Goal: Information Seeking & Learning: Check status

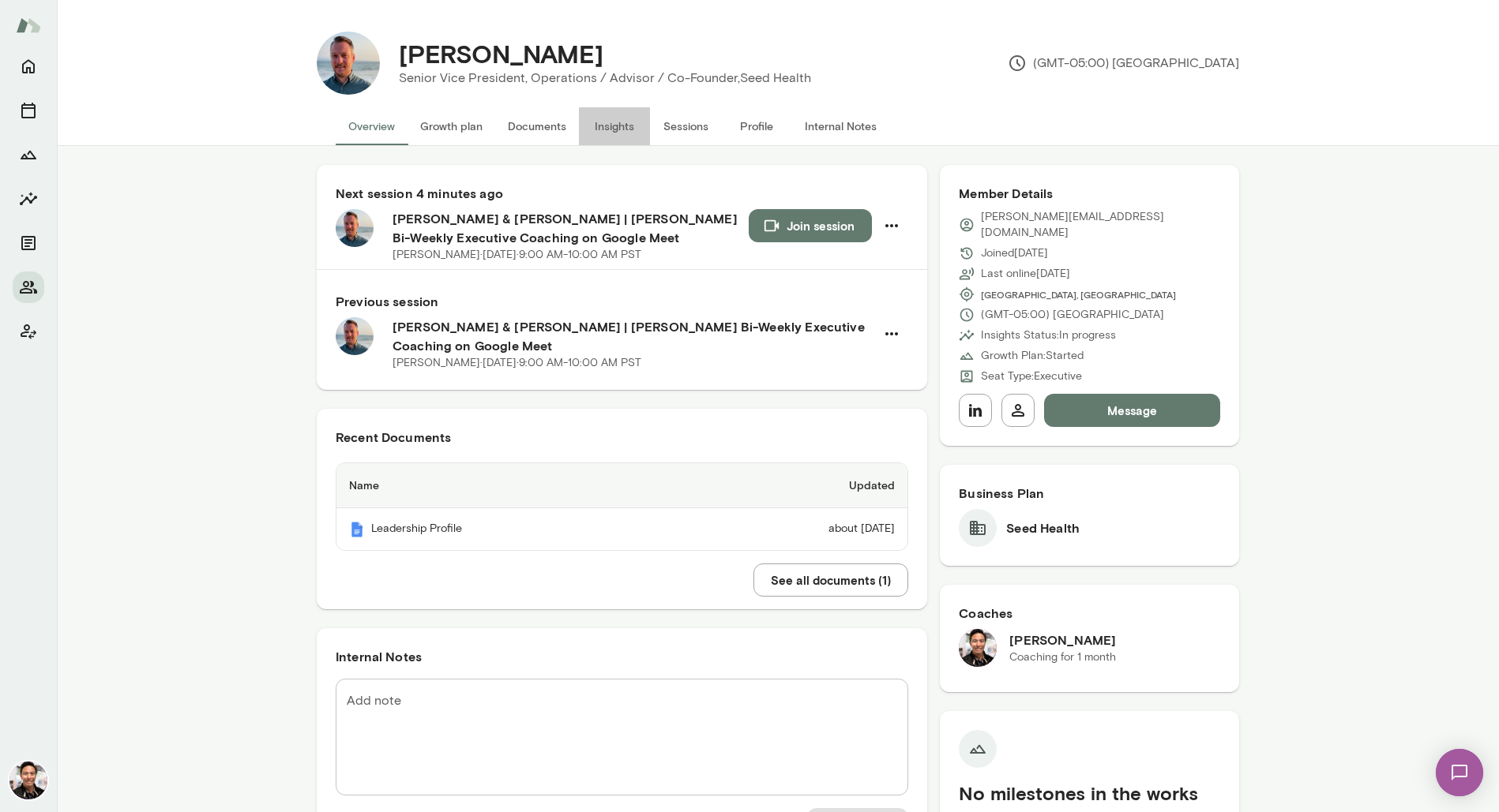
click at [625, 126] on button "Insights" at bounding box center [614, 126] width 71 height 38
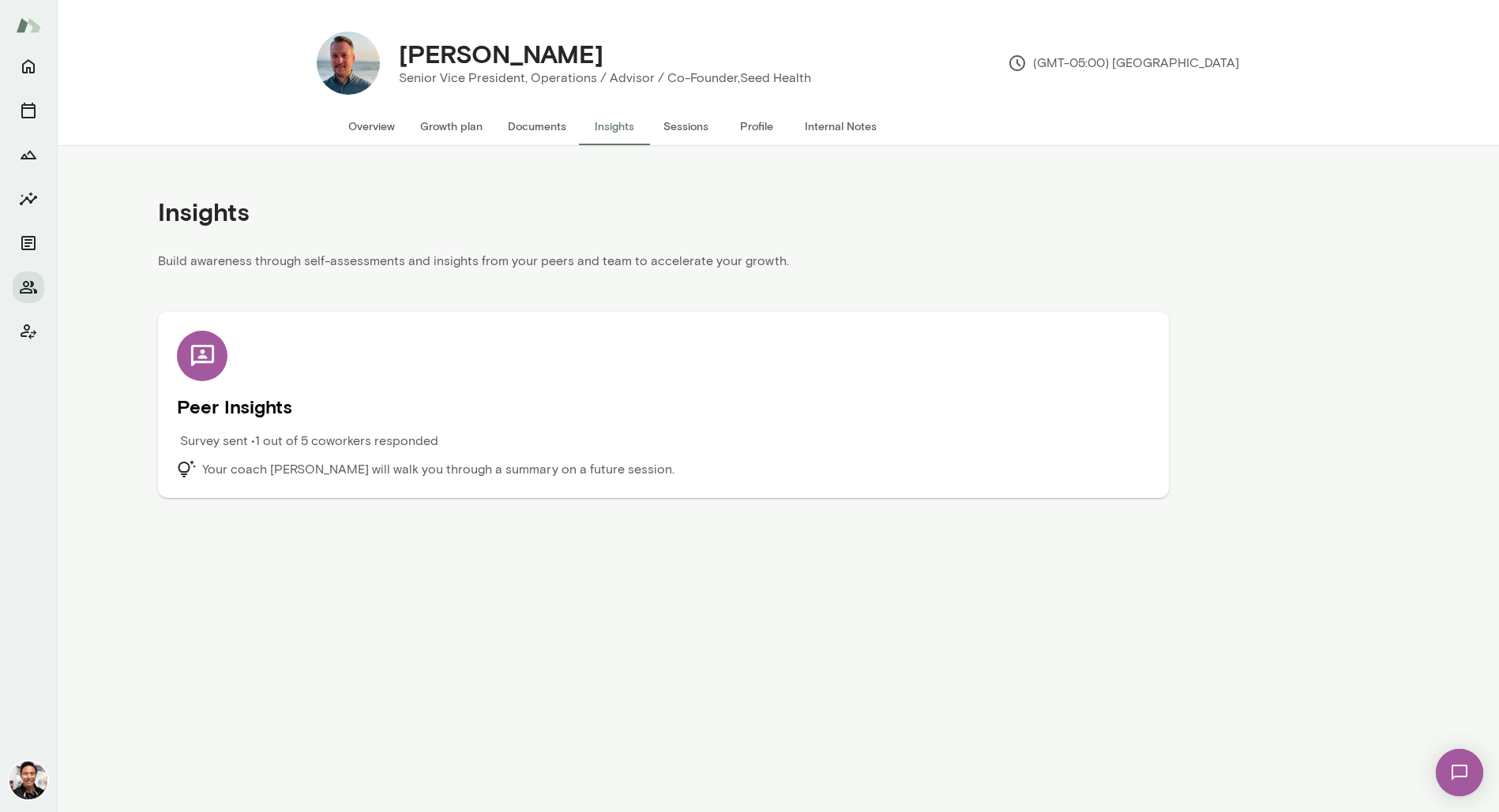
click at [508, 364] on div "Peer Insights Survey sent • 1 out of 5 coworkers responded Your coach [PERSON_N…" at bounding box center [664, 405] width 973 height 148
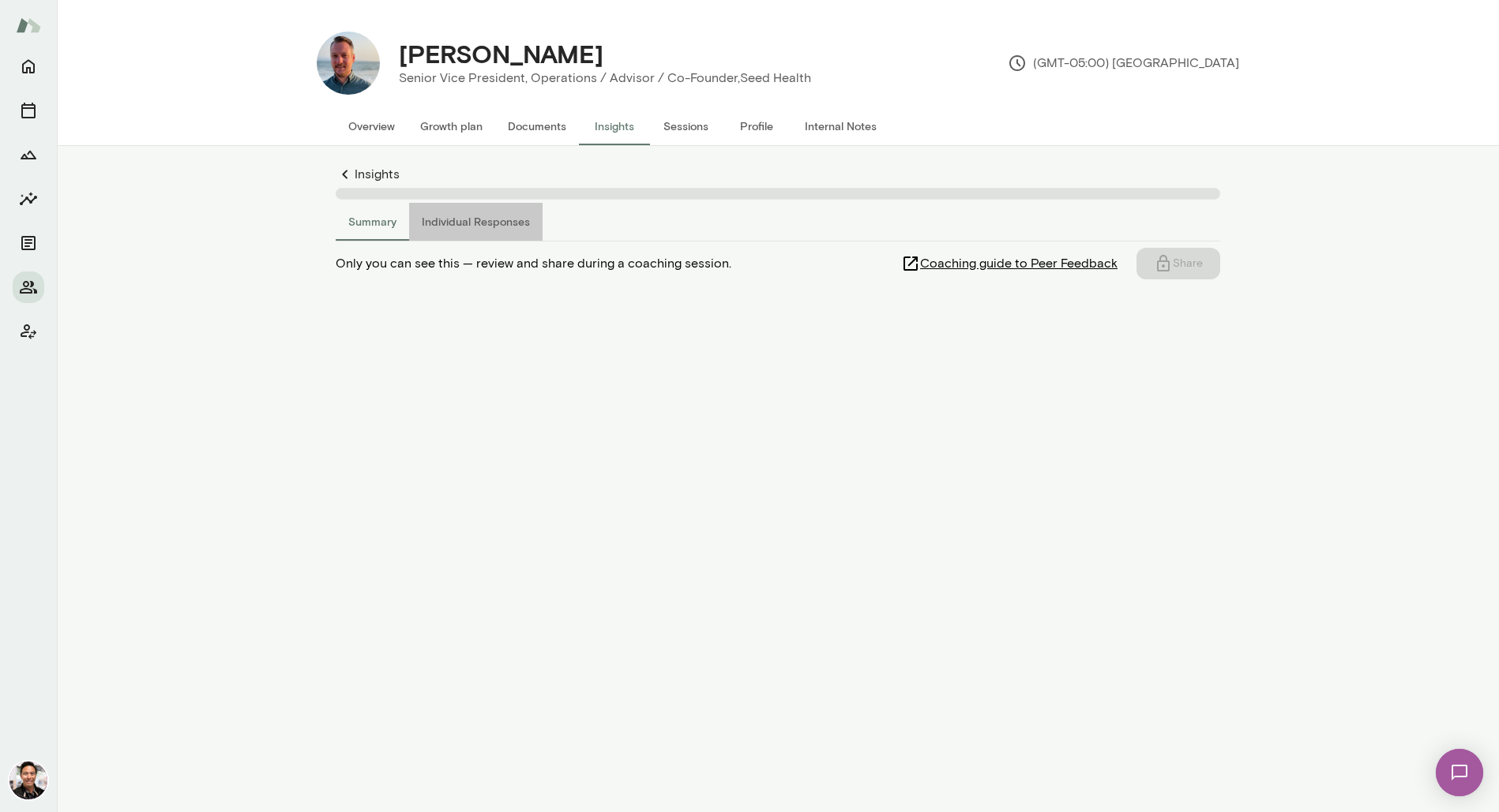
click at [491, 218] on button "Individual Responses" at bounding box center [476, 222] width 134 height 38
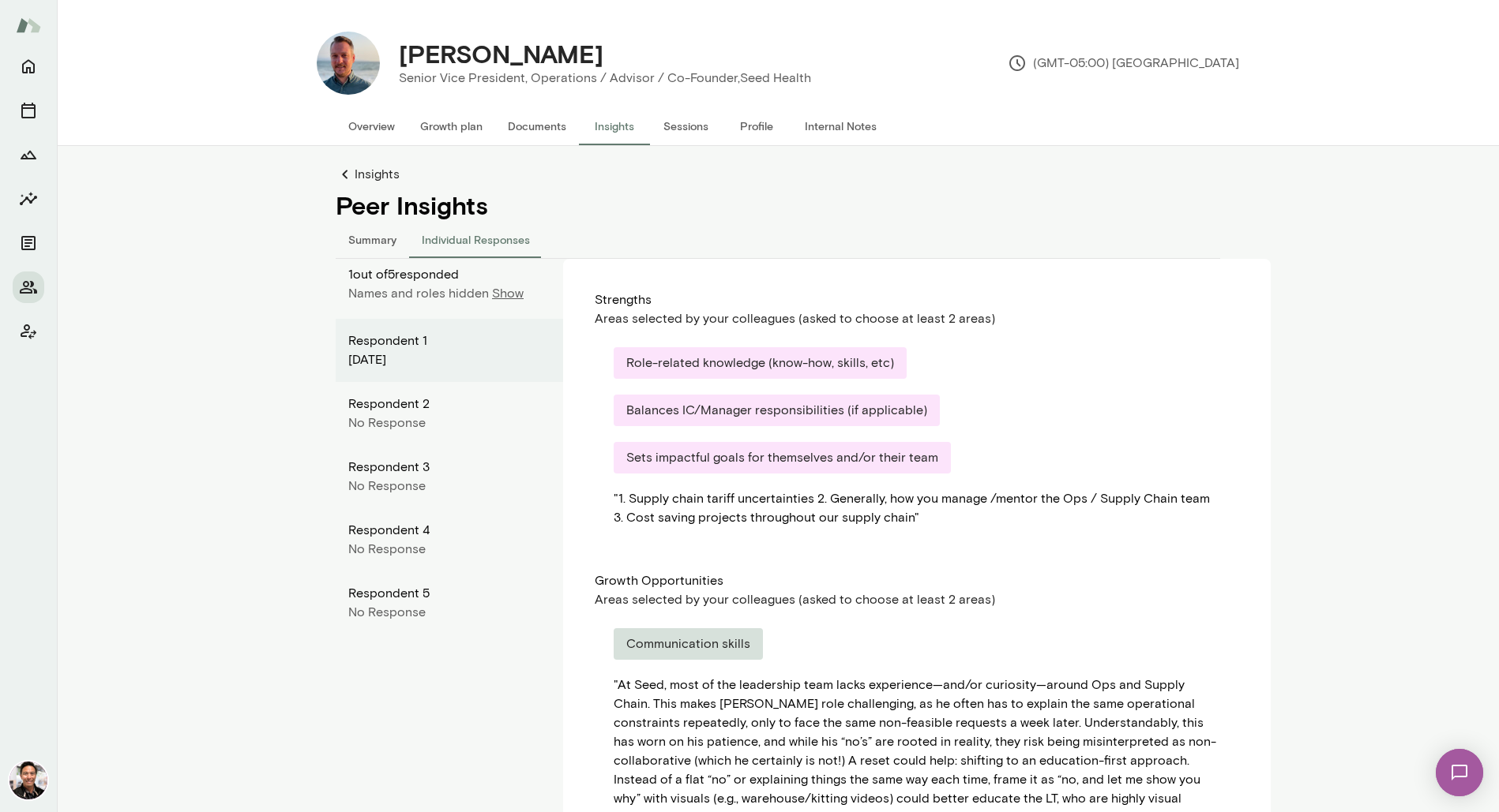
scroll to position [11, 0]
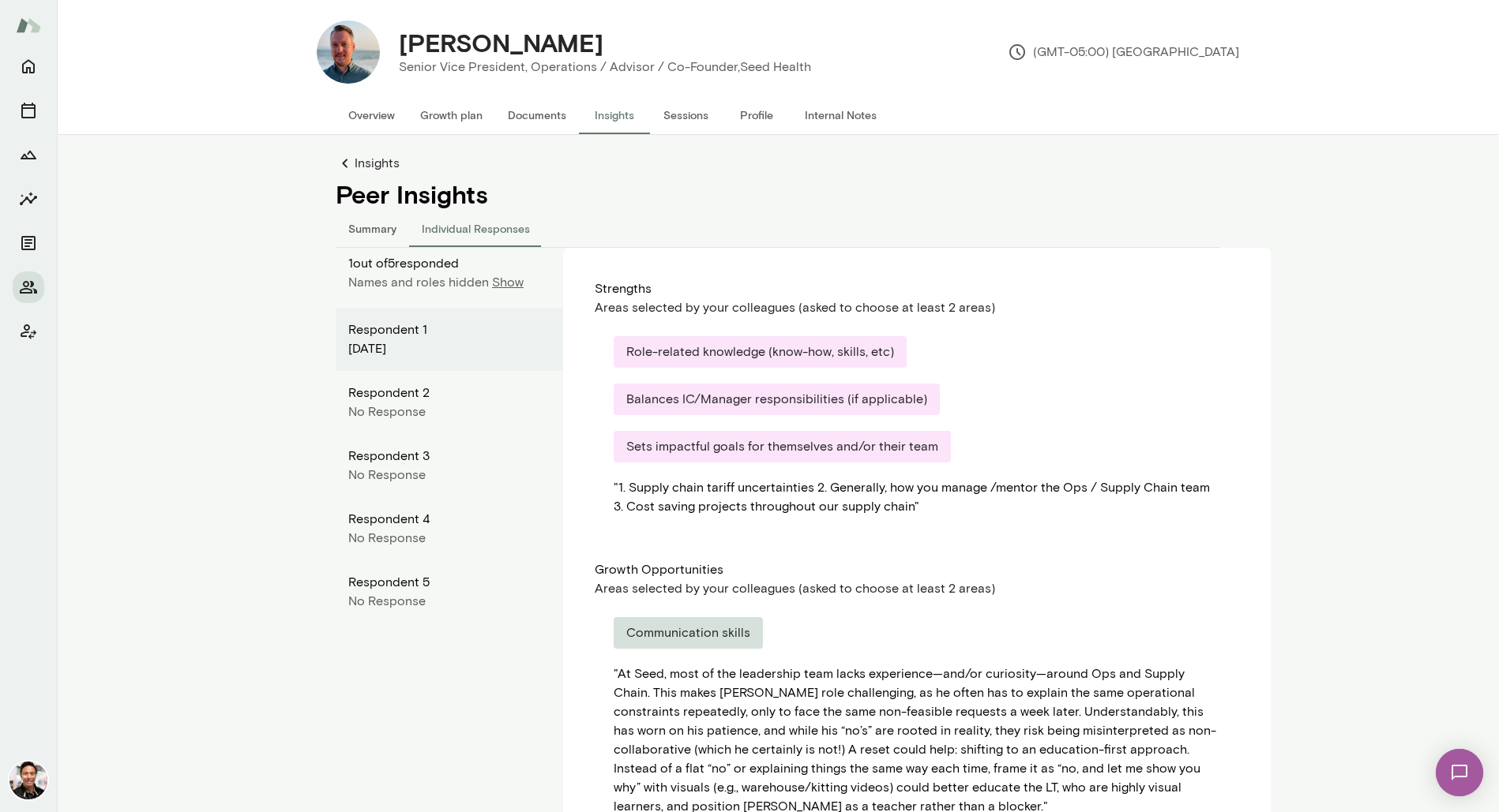
click at [495, 280] on p "Show" at bounding box center [508, 282] width 31 height 19
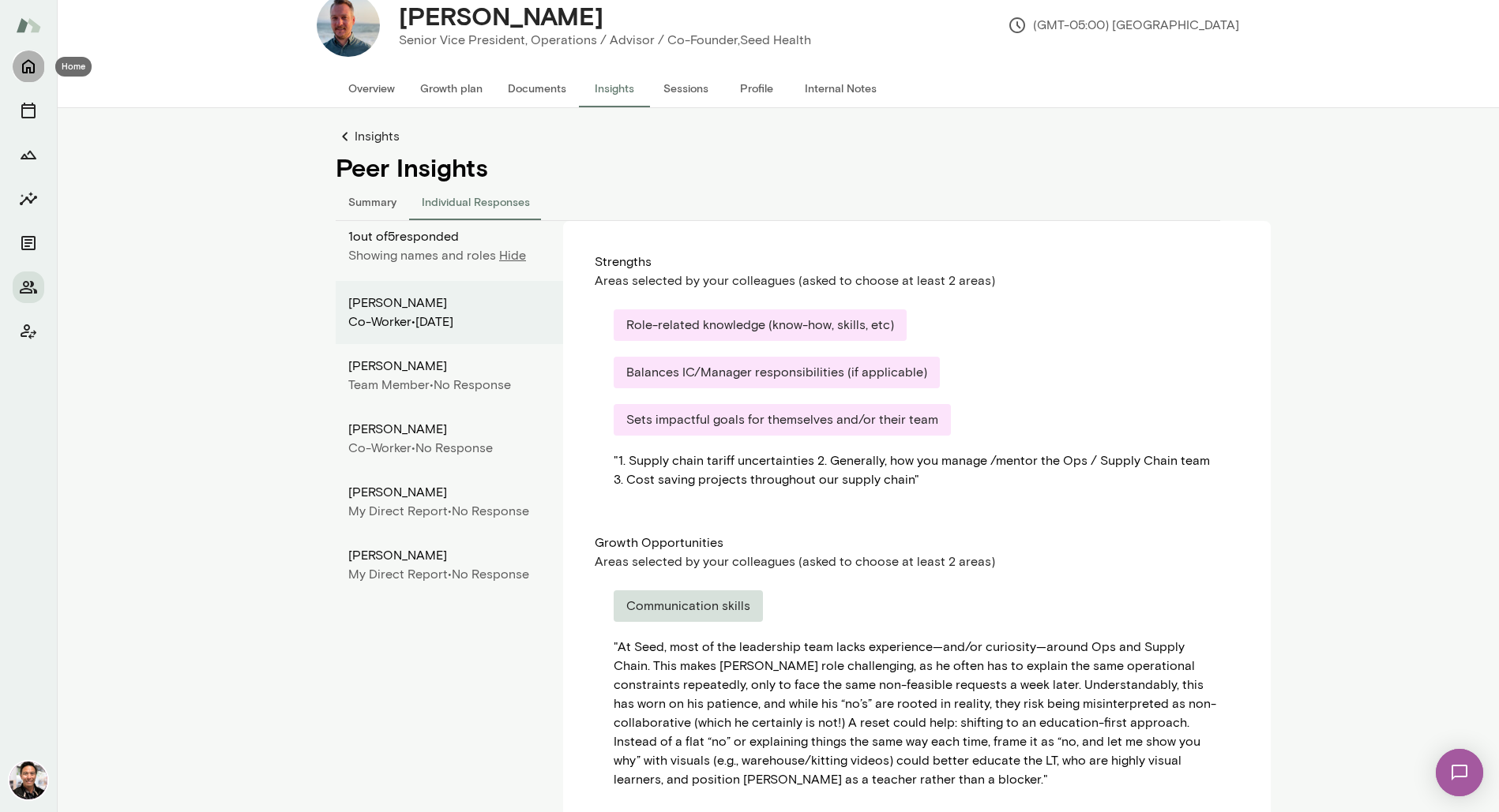
click at [23, 71] on icon "Home" at bounding box center [28, 67] width 12 height 14
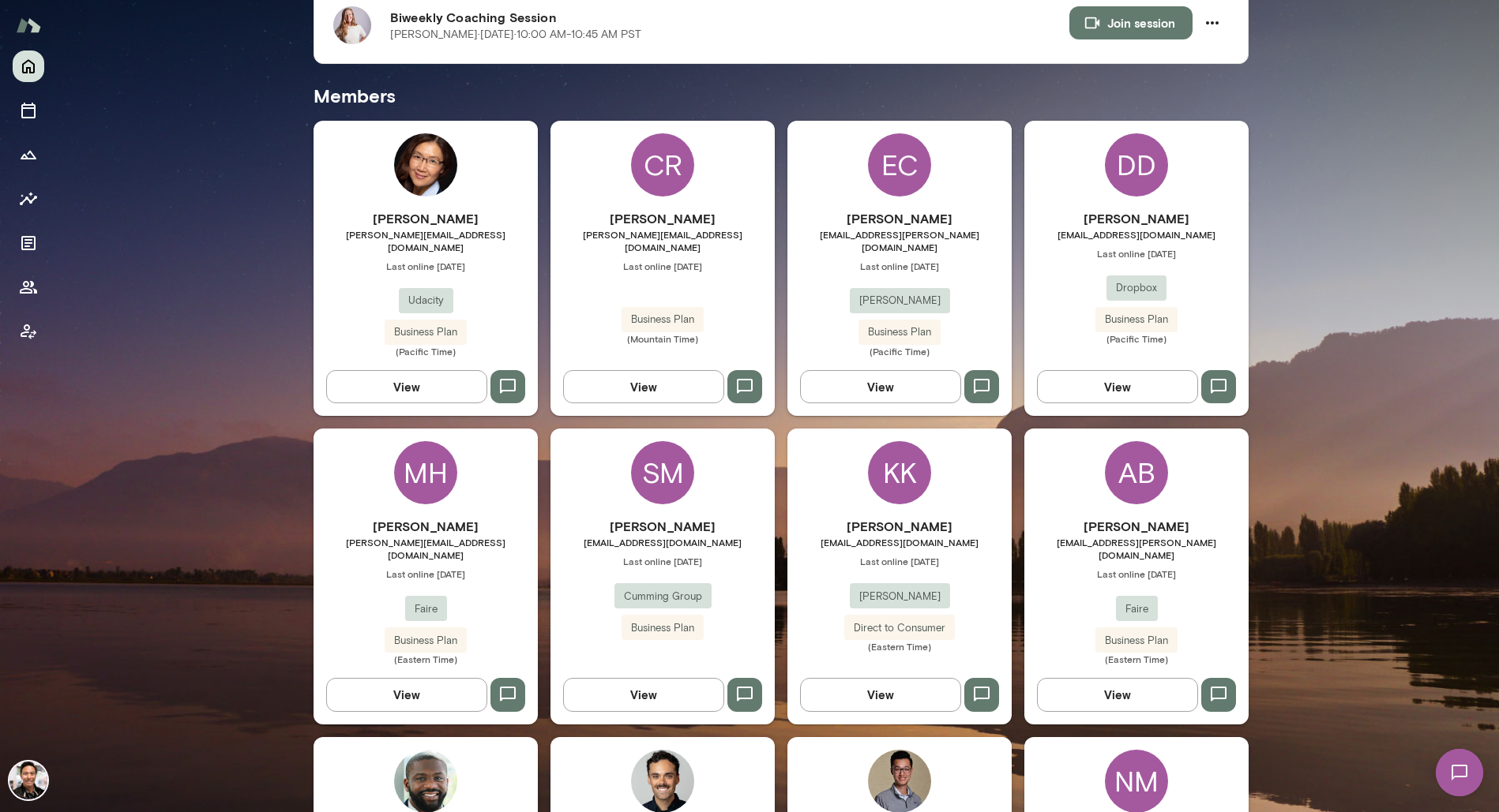
scroll to position [1650, 0]
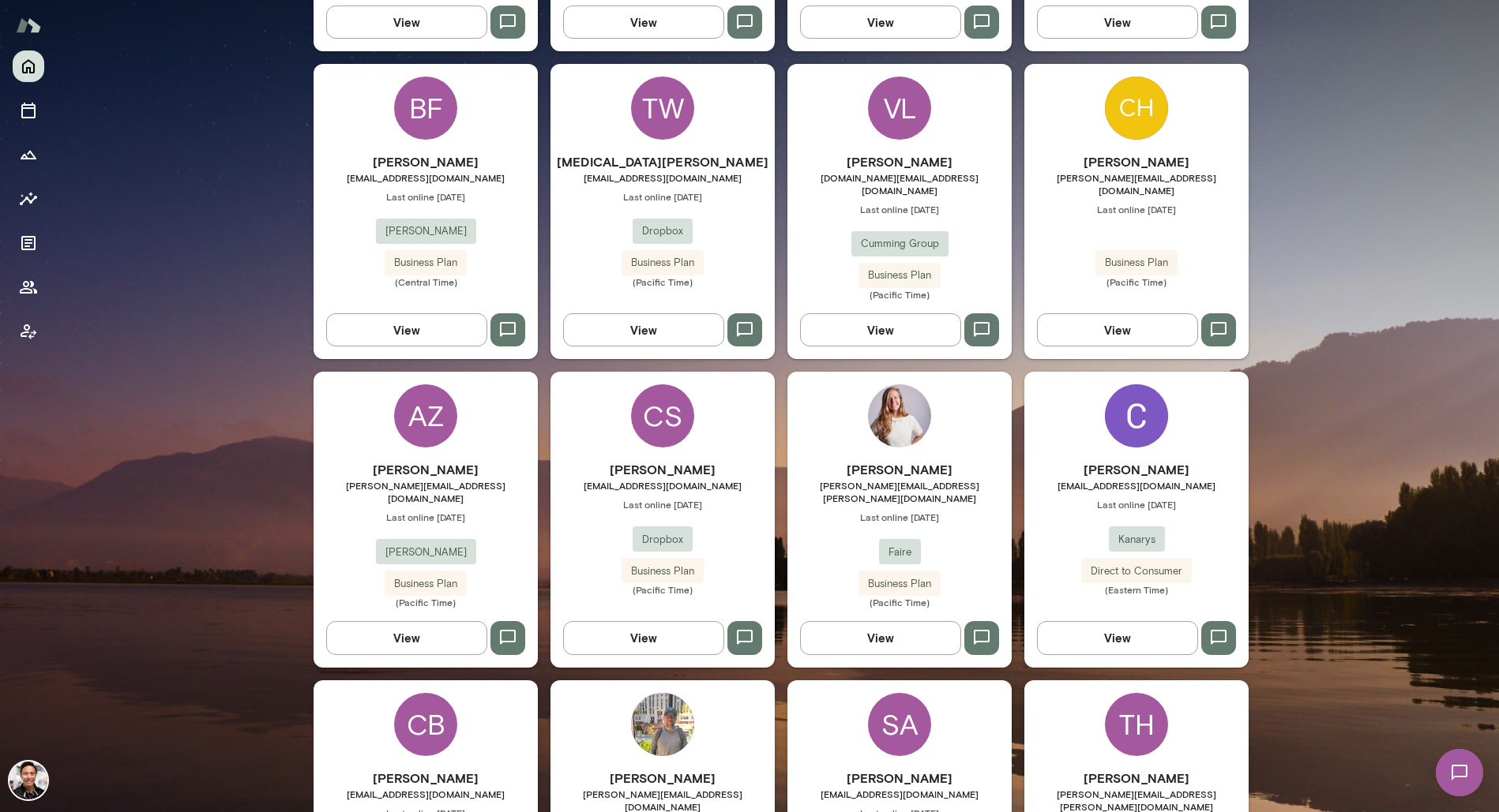
click at [886, 384] on img at bounding box center [899, 415] width 63 height 63
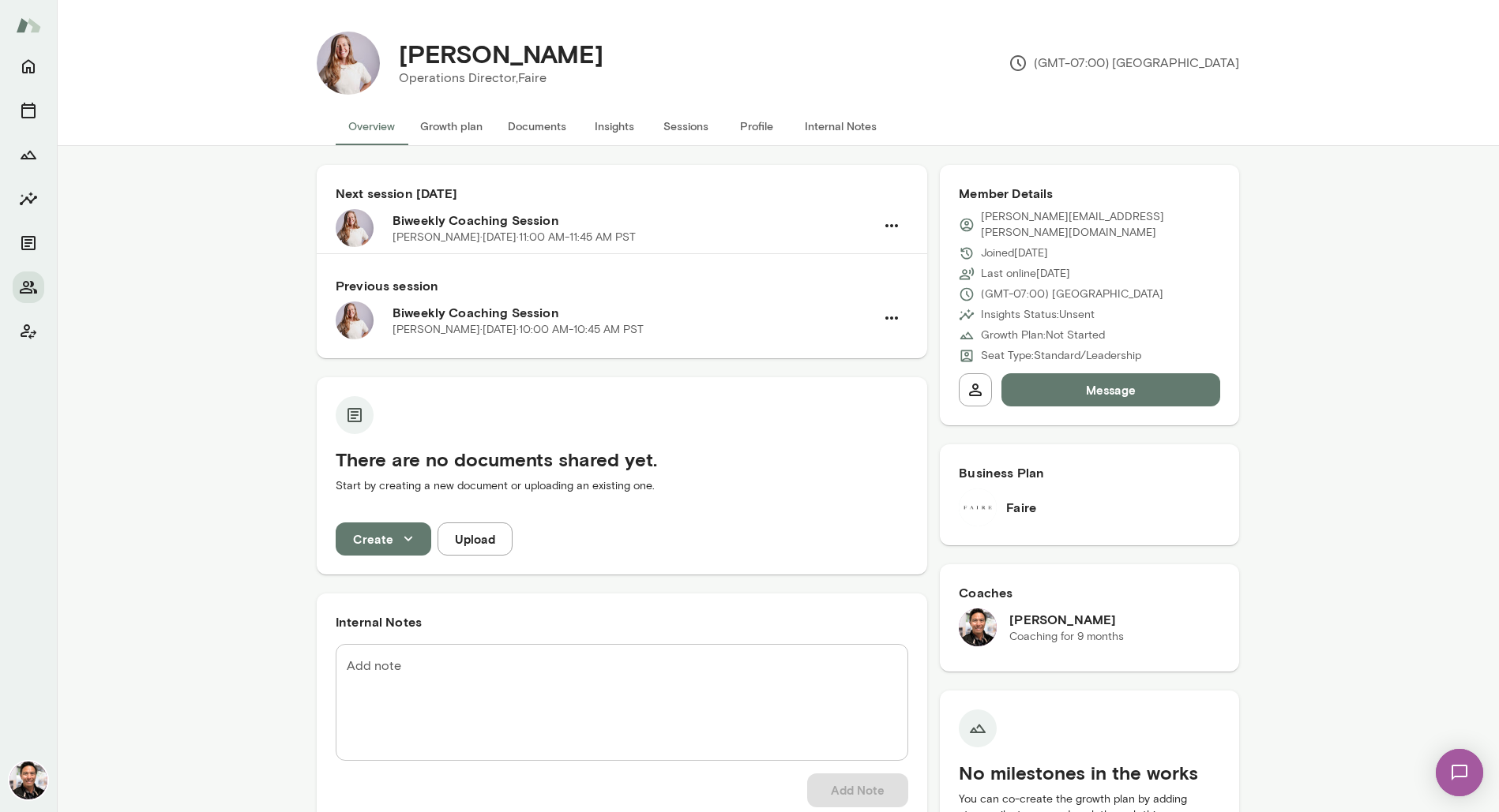
click at [671, 129] on button "Sessions" at bounding box center [685, 126] width 71 height 38
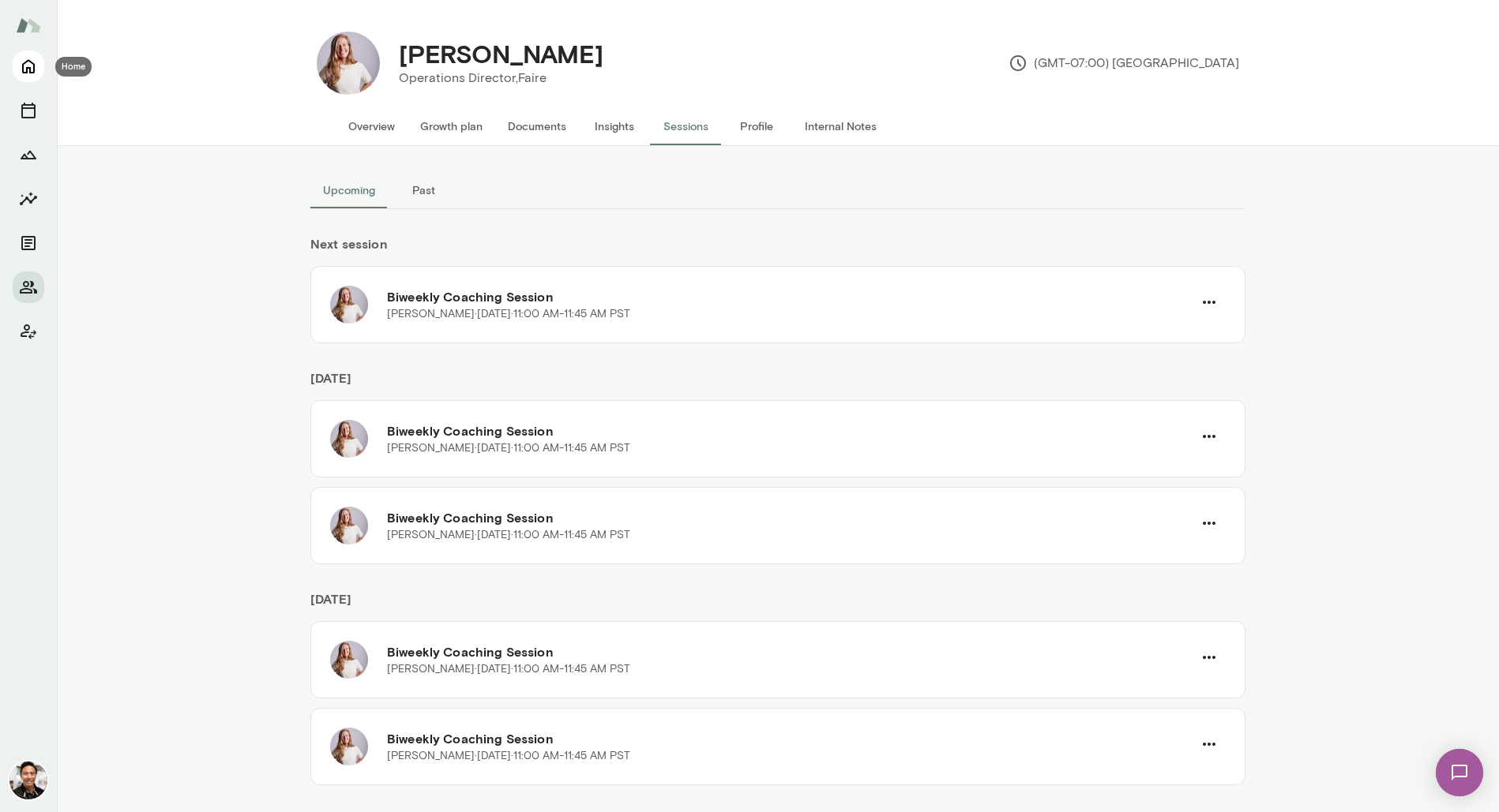
click at [24, 68] on icon "Home" at bounding box center [28, 66] width 19 height 19
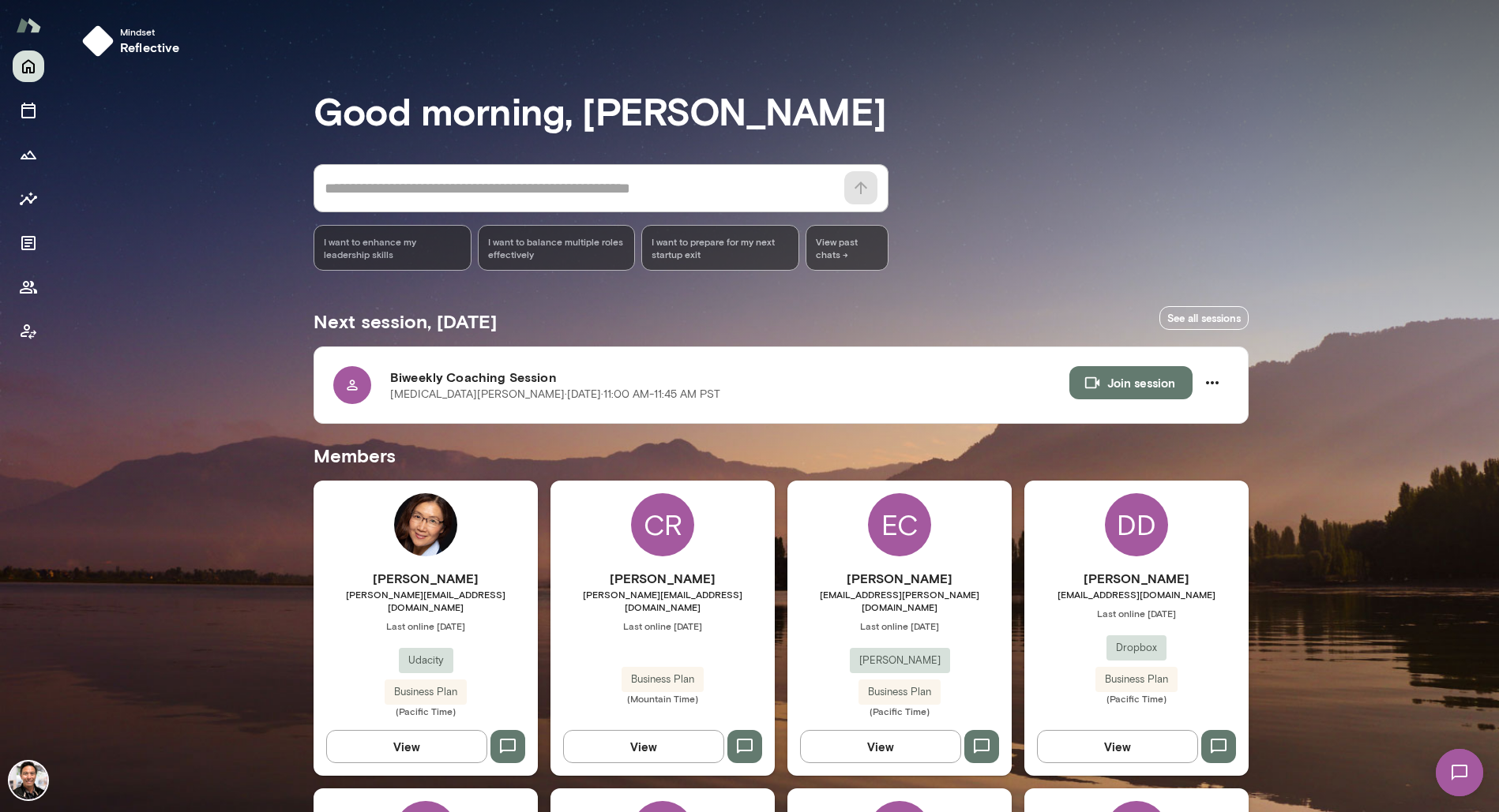
scroll to position [1354, 0]
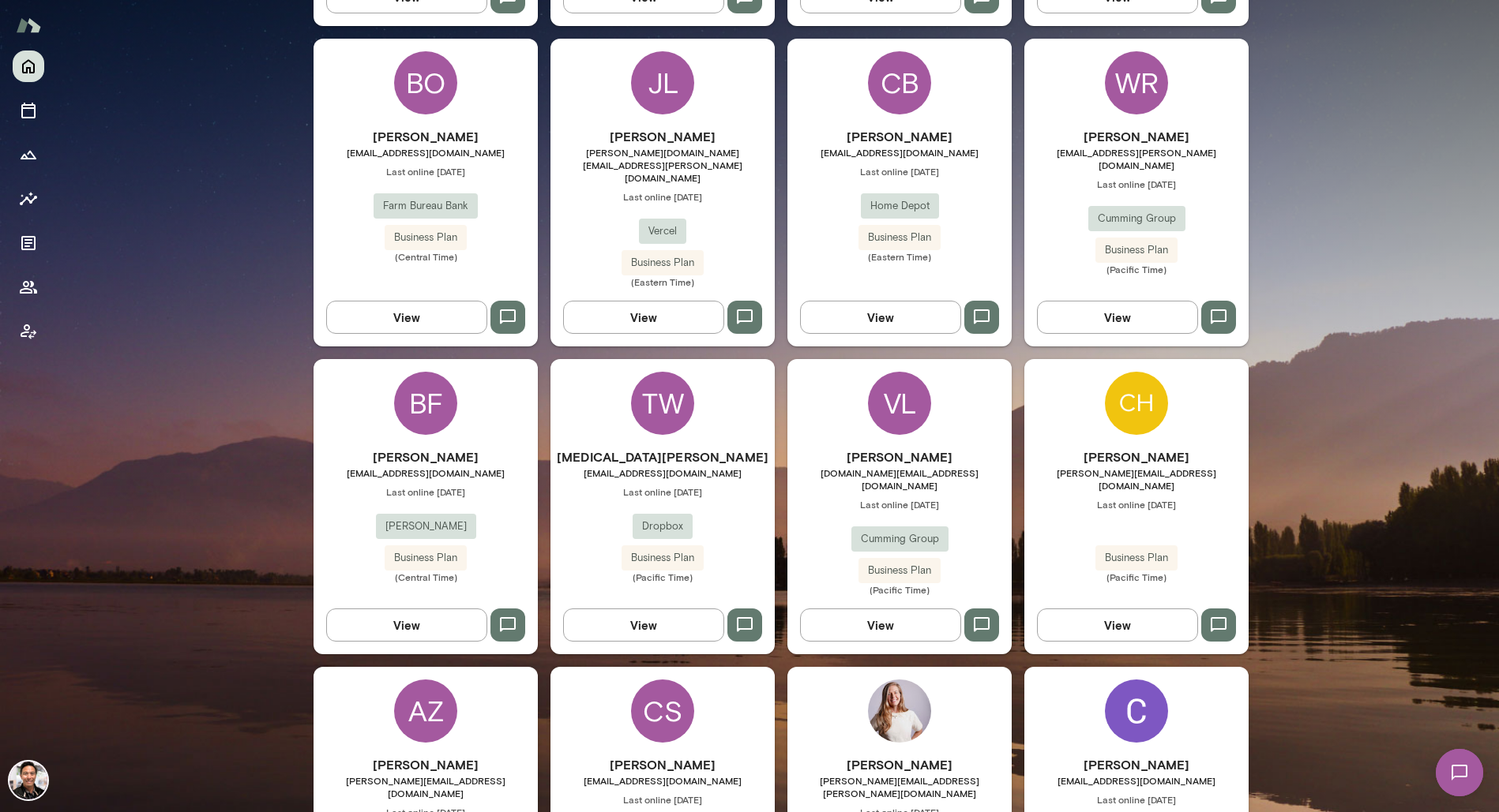
click at [695, 364] on div "TW [MEDICAL_DATA][PERSON_NAME] [EMAIL_ADDRESS][DOMAIN_NAME] Last online [DATE] …" at bounding box center [663, 507] width 224 height 295
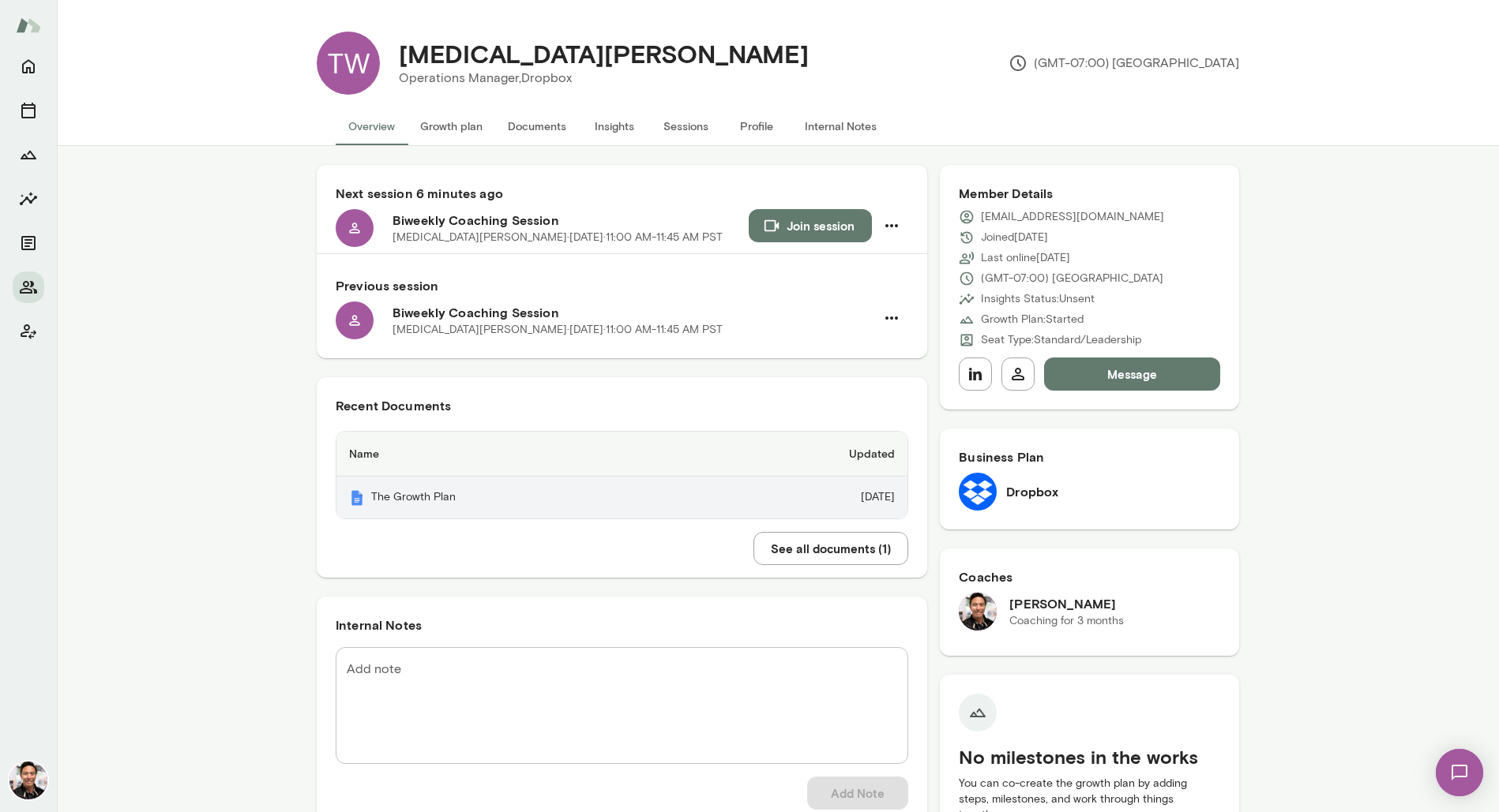
click at [707, 499] on td "[DATE]" at bounding box center [807, 497] width 200 height 42
